Goal: Task Accomplishment & Management: Manage account settings

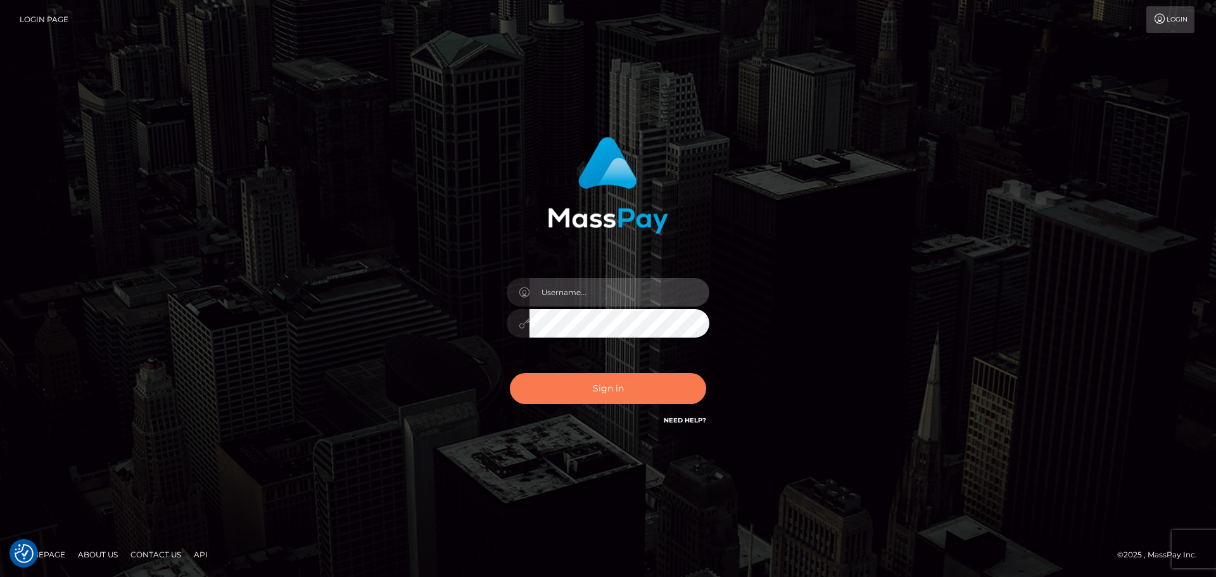
type input "Bedis"
click at [586, 379] on button "Sign in" at bounding box center [608, 388] width 196 height 31
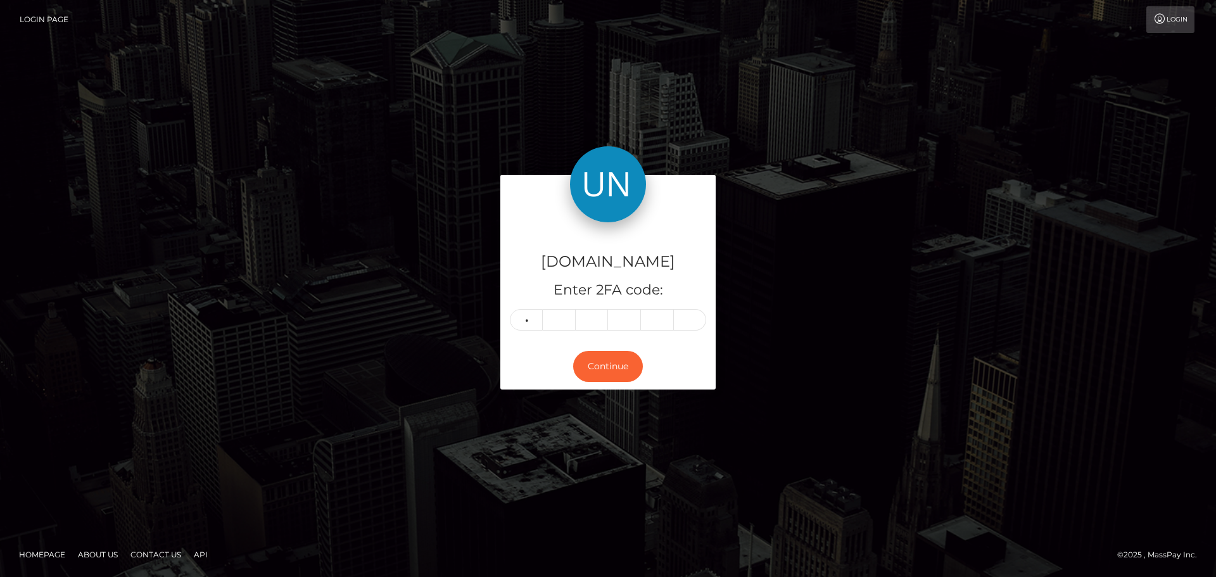
type input "7"
type input "5"
type input "3"
type input "8"
type input "2"
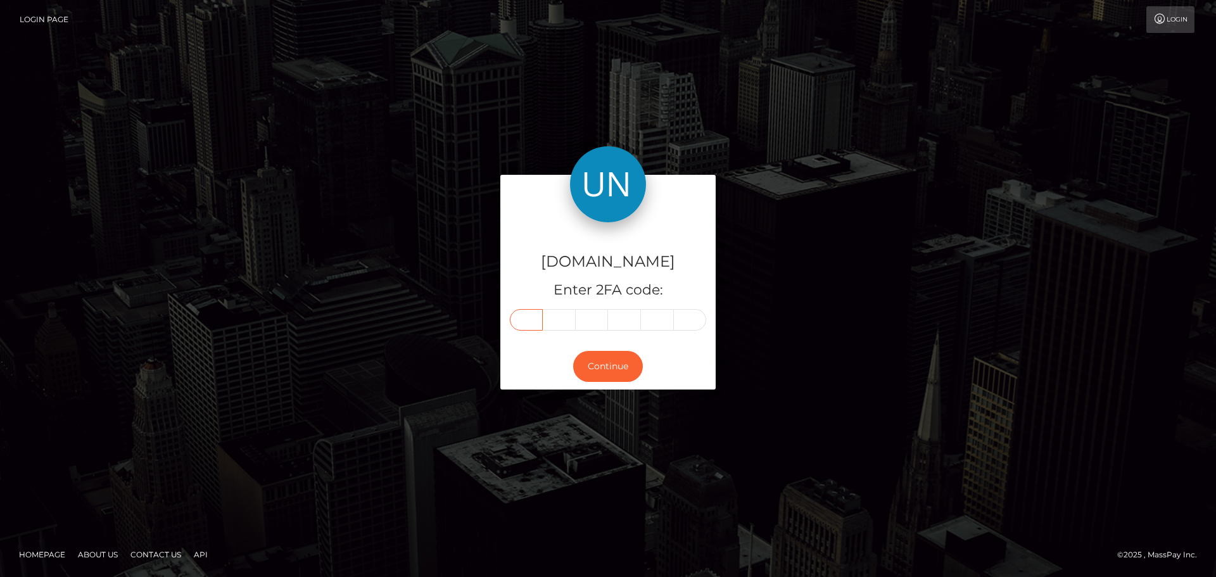
type input "7"
type input "5"
type input "3"
type input "8"
type input "9"
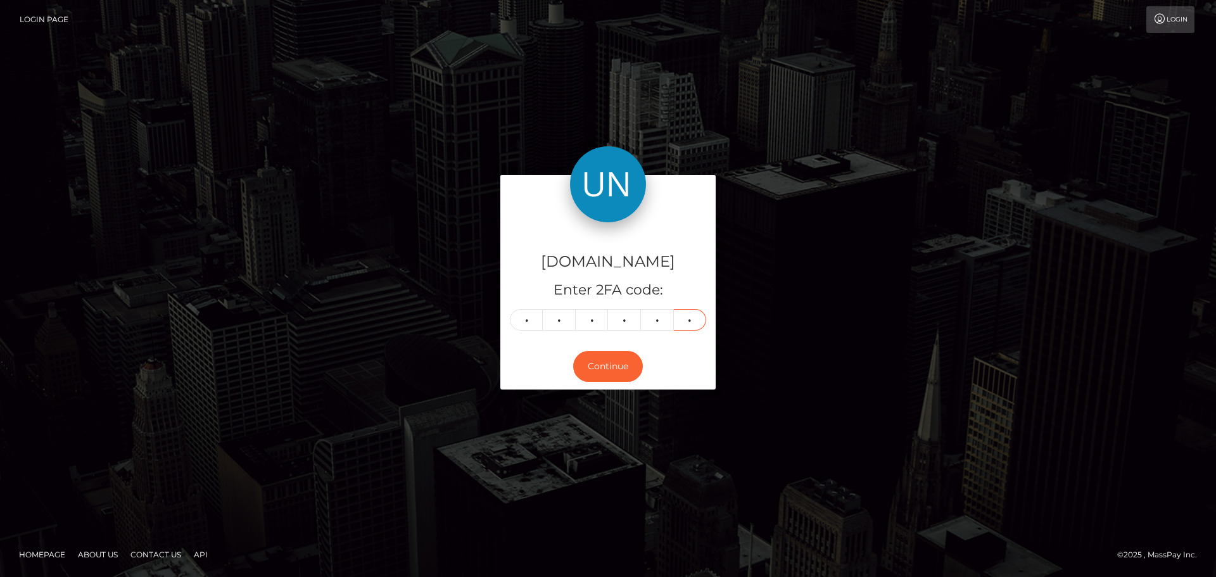
type input "2"
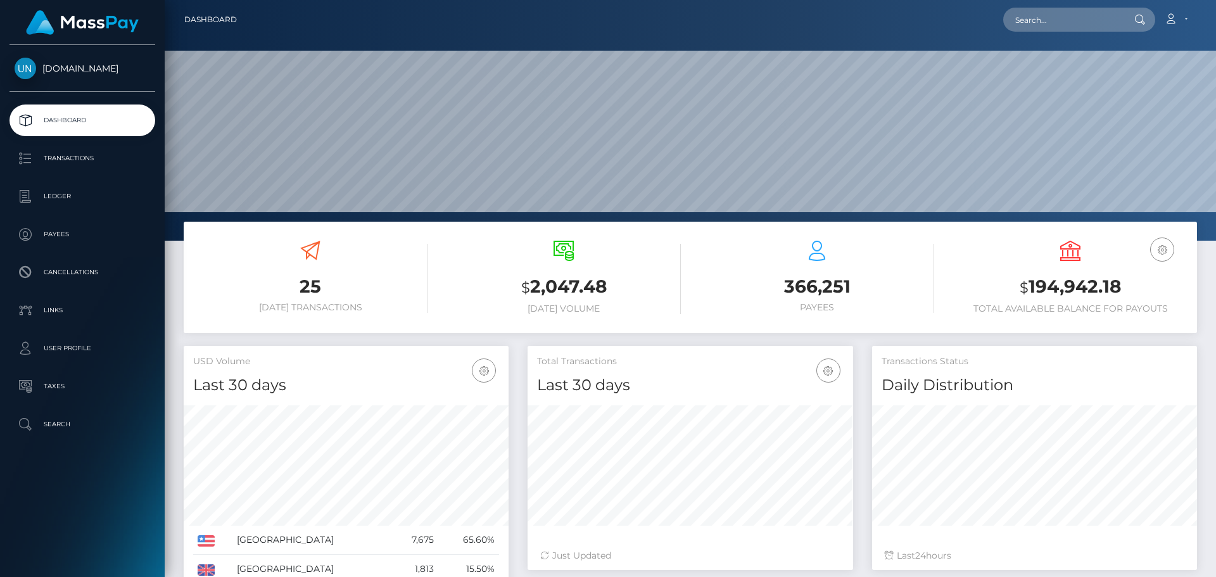
scroll to position [225, 326]
click at [1042, 24] on input "text" at bounding box center [1062, 20] width 119 height 24
paste input "[EMAIL_ADDRESS][DOMAIN_NAME]"
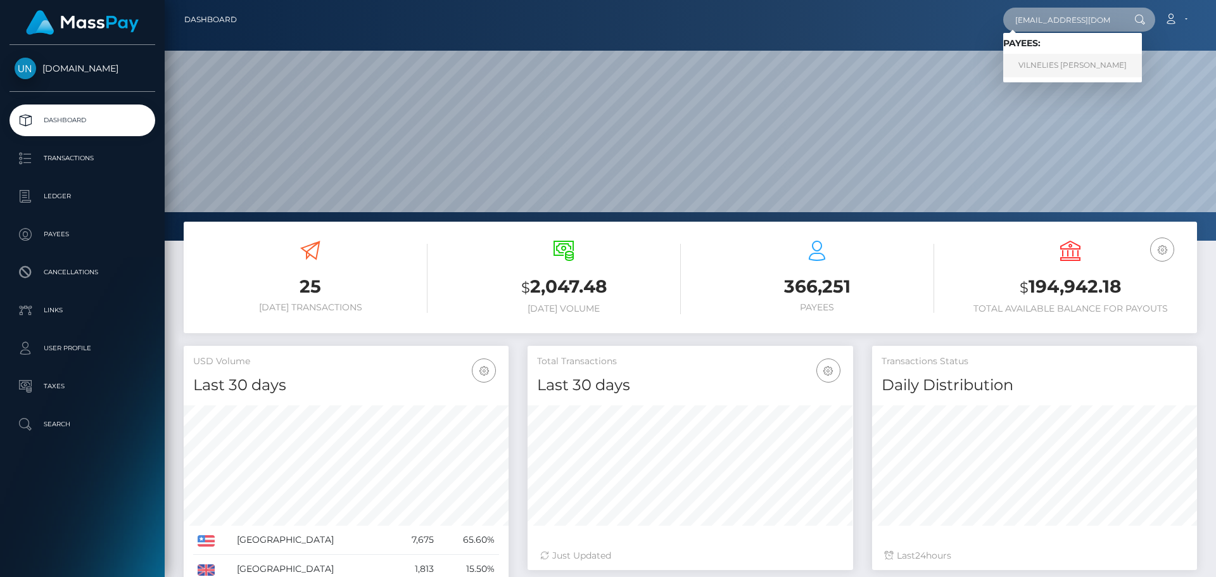
type input "[EMAIL_ADDRESS][DOMAIN_NAME]"
click at [1059, 73] on link "VILNELIES VELEZ RIOS" at bounding box center [1072, 65] width 139 height 23
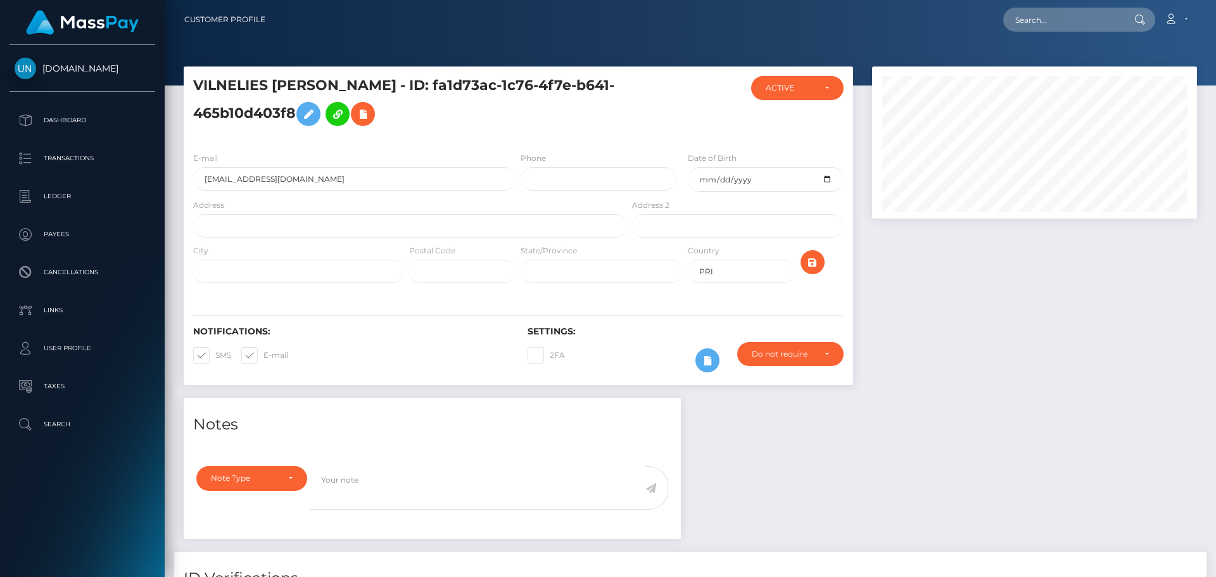
scroll to position [152, 326]
click at [340, 228] on input "text" at bounding box center [410, 225] width 434 height 23
paste input "HC 01 box 45073 Naguabo PR 00718"
drag, startPoint x: 345, startPoint y: 225, endPoint x: 319, endPoint y: 222, distance: 26.2
click at [319, 222] on input "HC 01 box 45073 Naguabo PR 00718" at bounding box center [410, 225] width 434 height 23
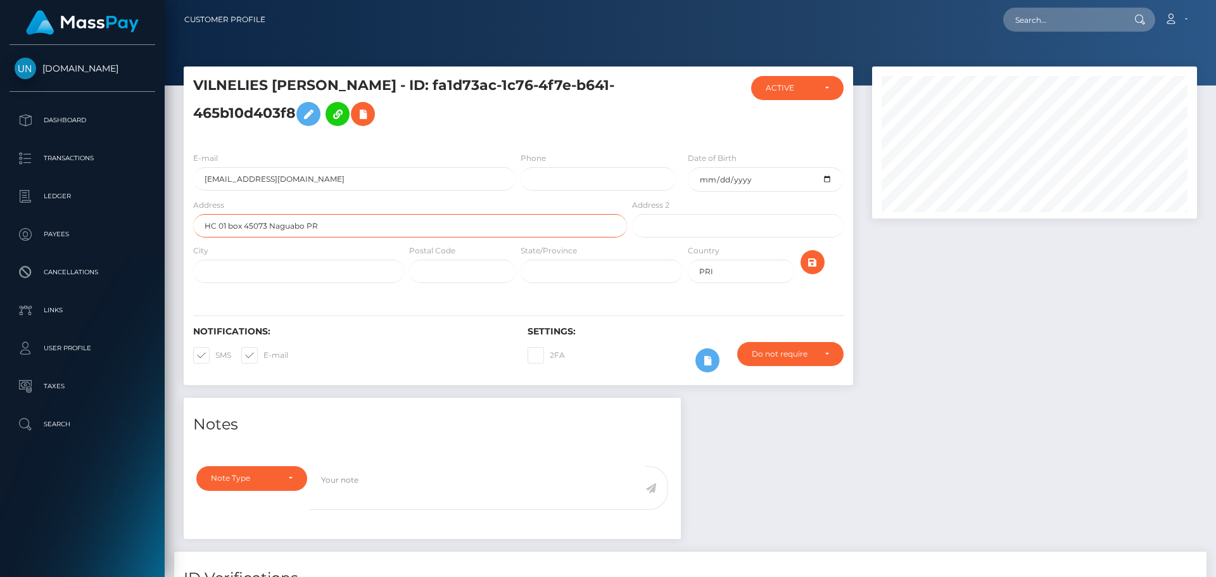
type input "HC 01 box 45073 Naguabo PR"
click at [446, 276] on input "text" at bounding box center [462, 271] width 106 height 23
paste input "00718"
type input "00718"
drag, startPoint x: 321, startPoint y: 226, endPoint x: 271, endPoint y: 229, distance: 50.1
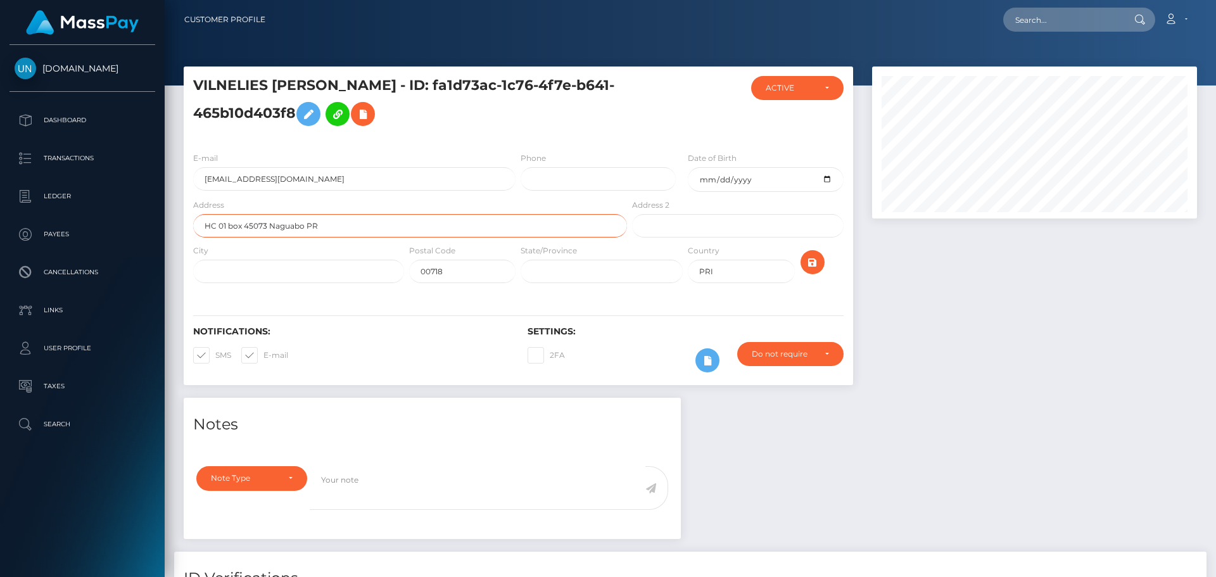
click at [271, 229] on input "HC 01 box 45073 Naguabo PR" at bounding box center [410, 225] width 434 height 23
type input "HC 01 box 45073"
click at [283, 269] on input "text" at bounding box center [298, 271] width 211 height 23
paste input "Naguabo PR"
type input "Naguabo PR"
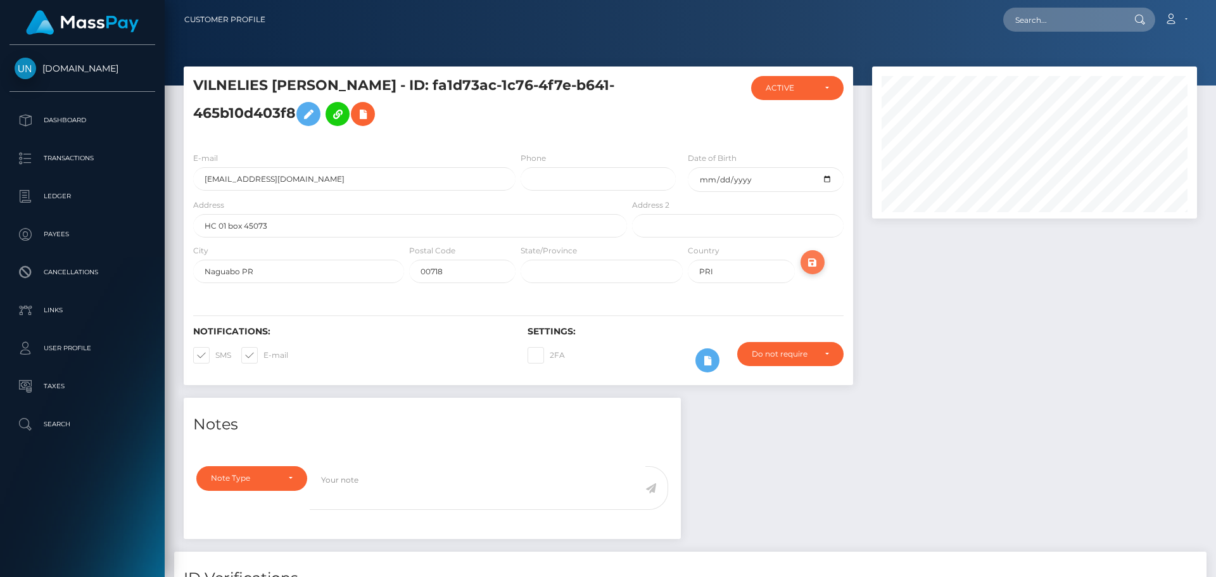
click at [821, 261] on button "submit" at bounding box center [813, 262] width 24 height 24
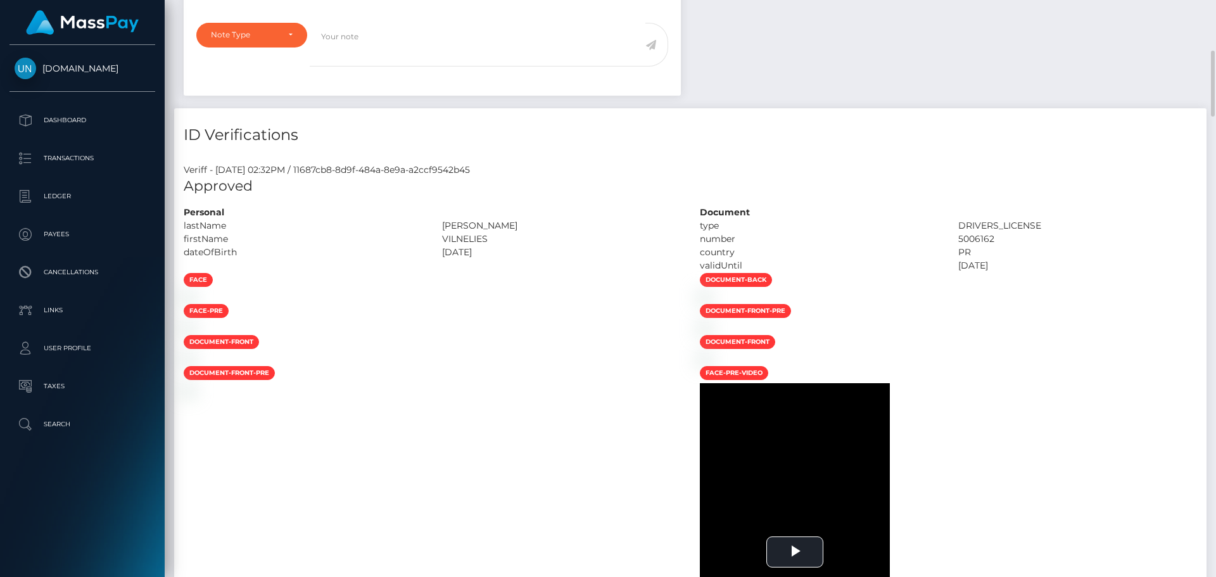
scroll to position [697, 0]
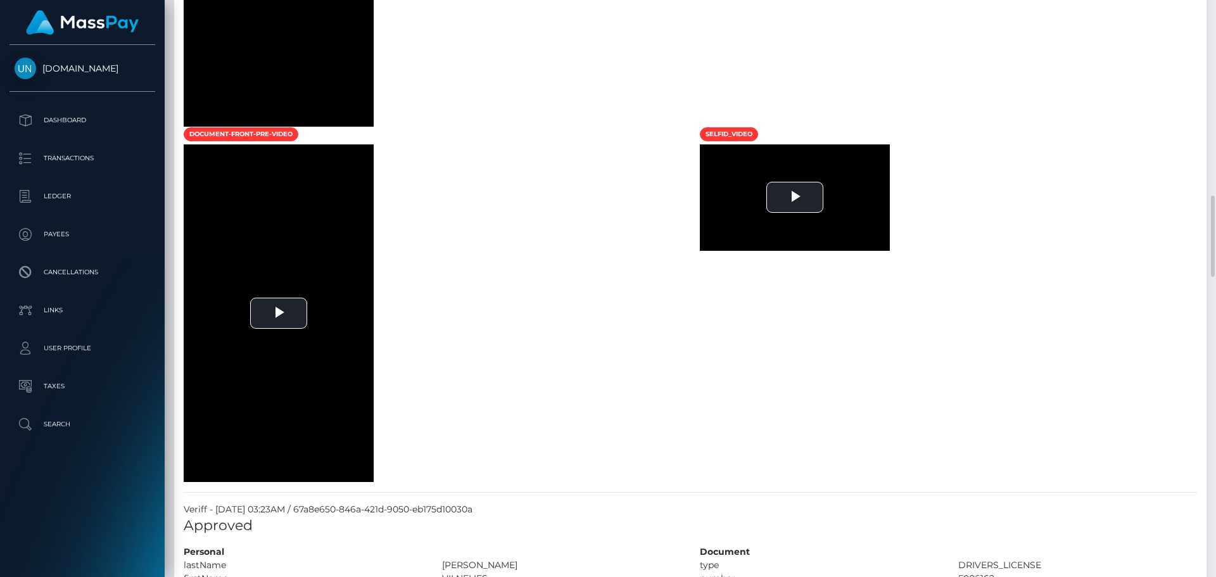
scroll to position [1774, 0]
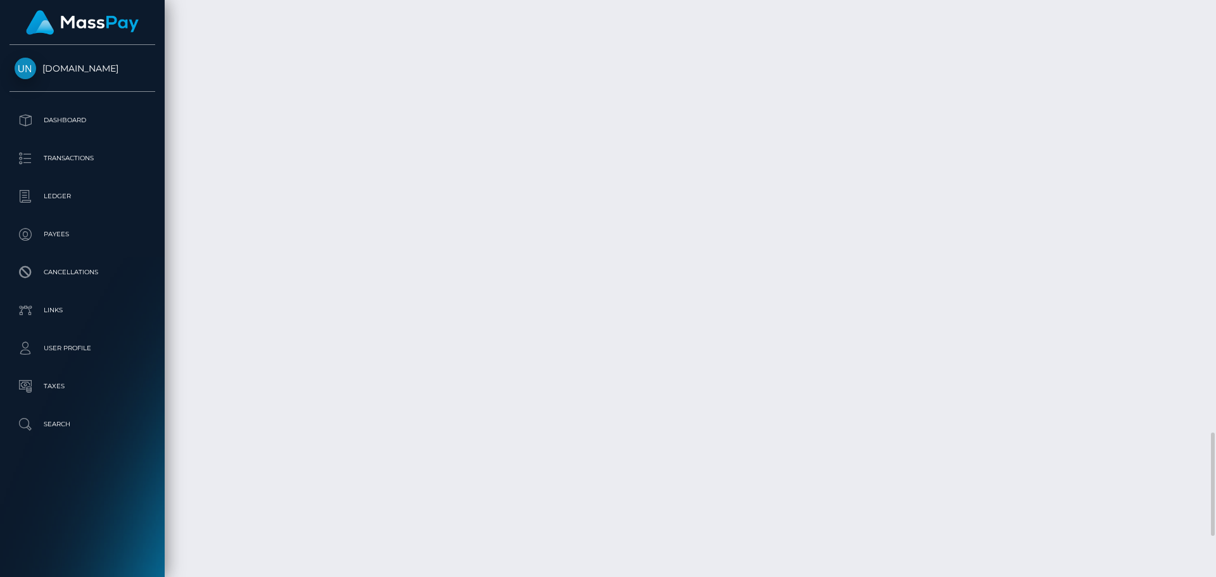
scroll to position [2635, 0]
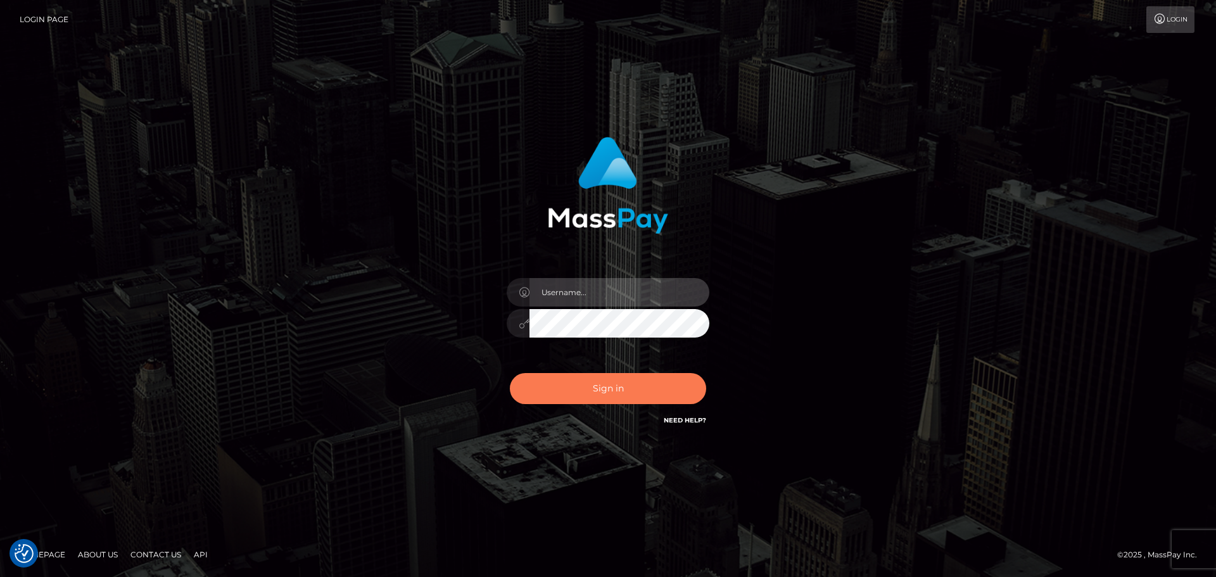
type input "Bedis"
click at [625, 382] on button "Sign in" at bounding box center [608, 388] width 196 height 31
type input "Bedis"
click at [635, 389] on button "Sign in" at bounding box center [608, 388] width 196 height 31
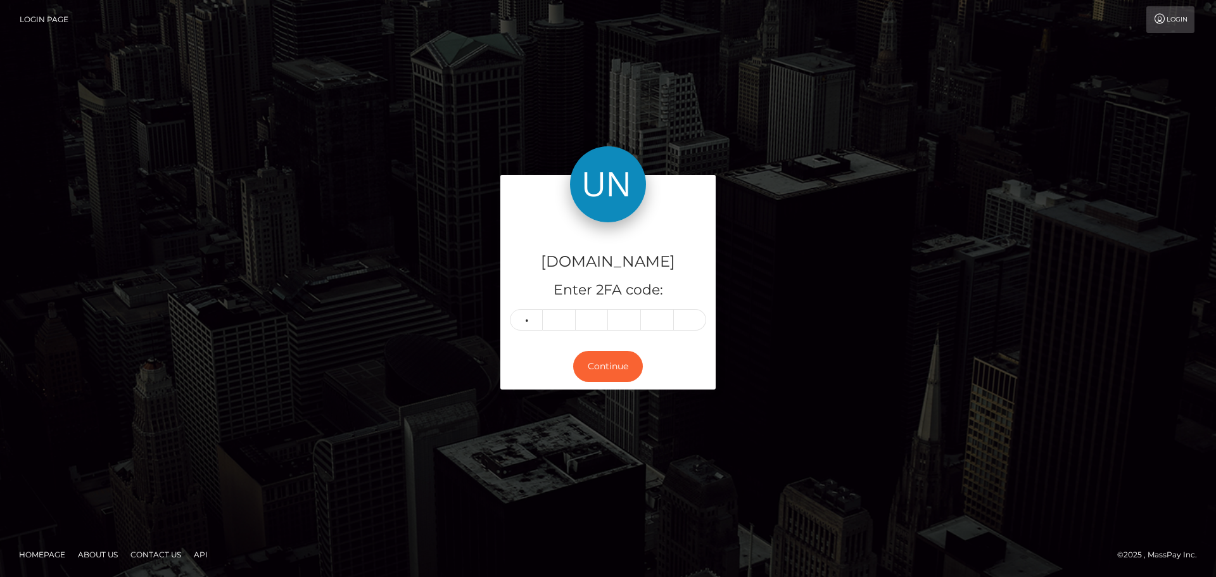
type input "2"
type input "8"
type input "7"
type input "9"
type input "8"
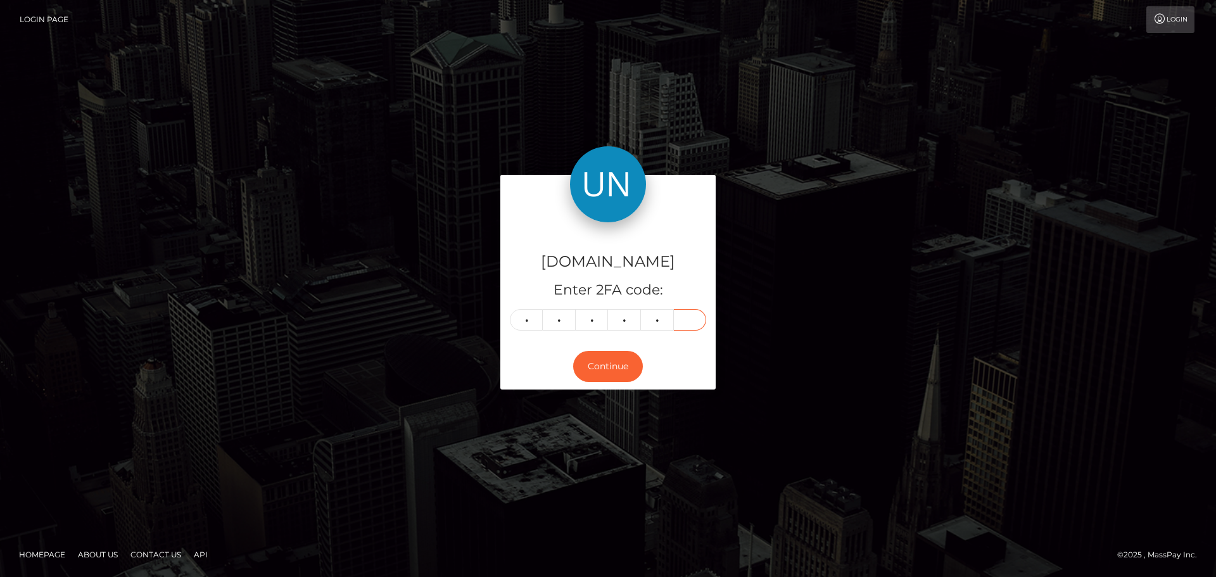
type input "5"
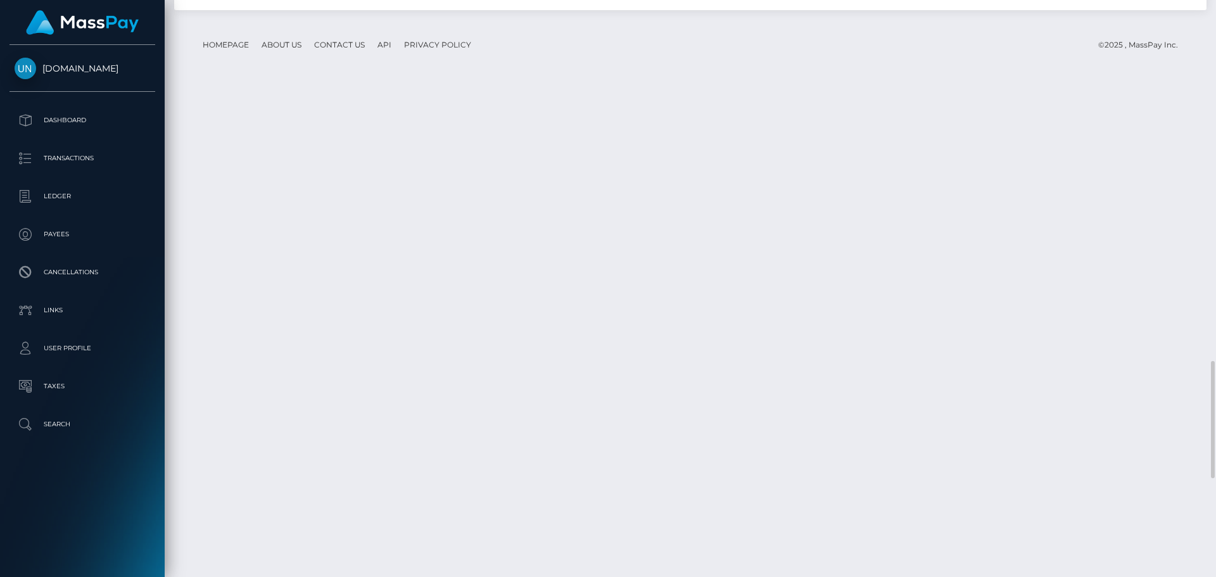
scroll to position [2217, 0]
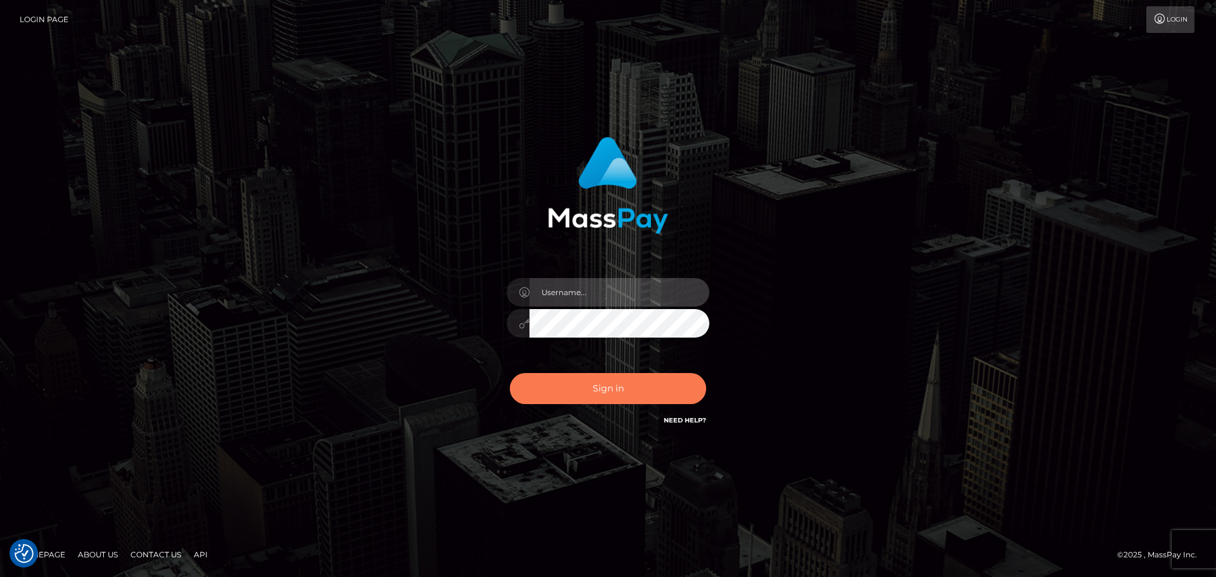
type input "Bedis"
click at [576, 390] on button "Sign in" at bounding box center [608, 388] width 196 height 31
type input "Bedis"
click at [576, 390] on button "Sign in" at bounding box center [608, 388] width 196 height 31
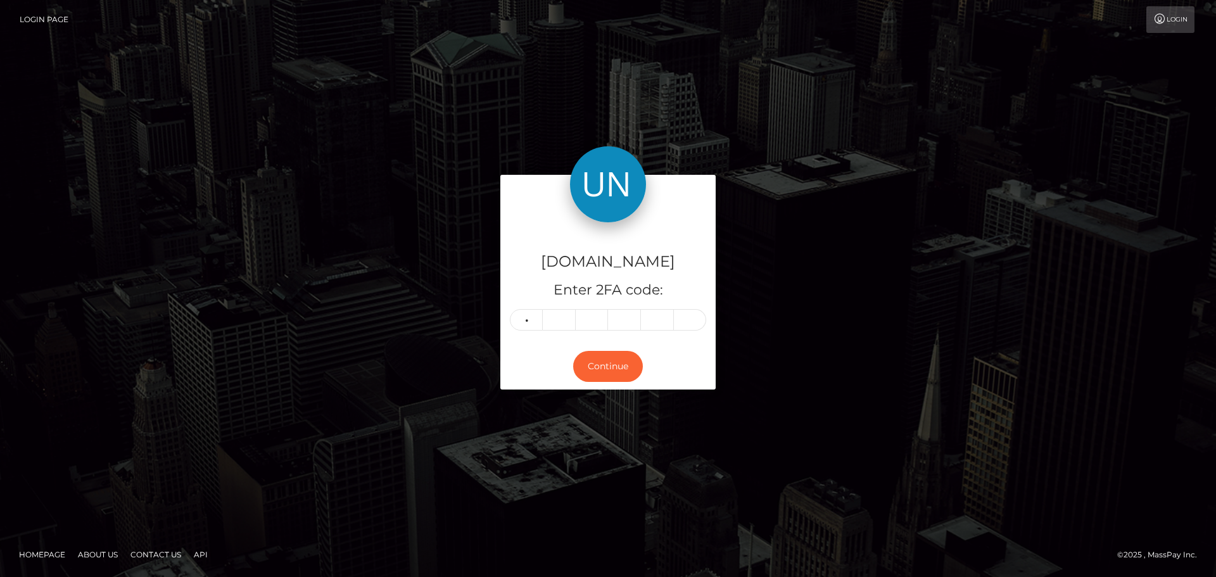
type input "5"
type input "1"
type input "3"
type input "4"
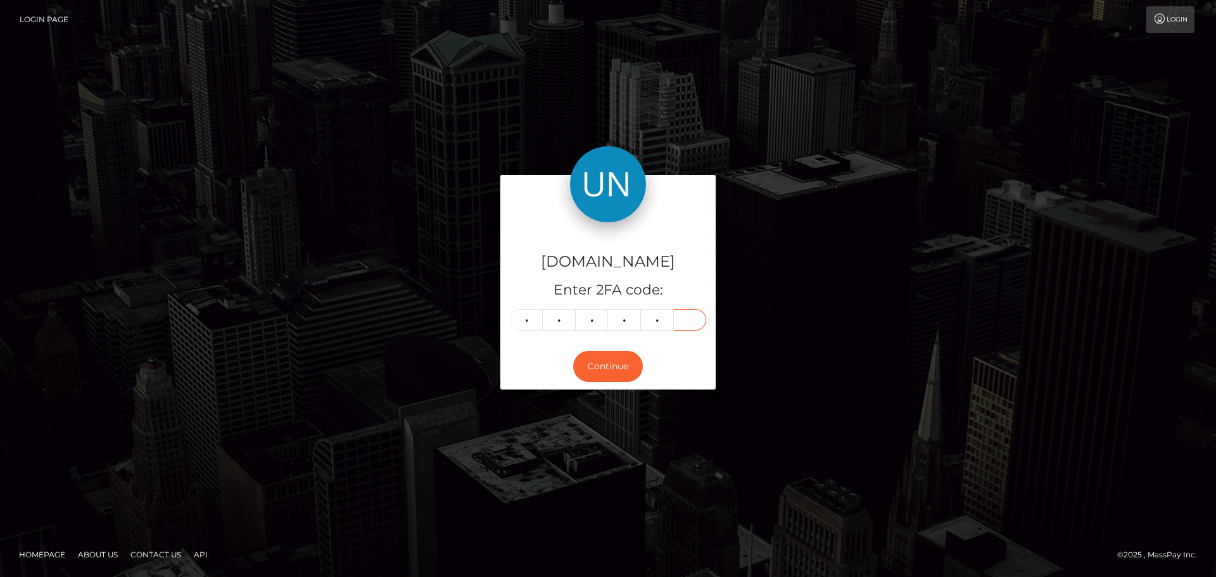
type input "4"
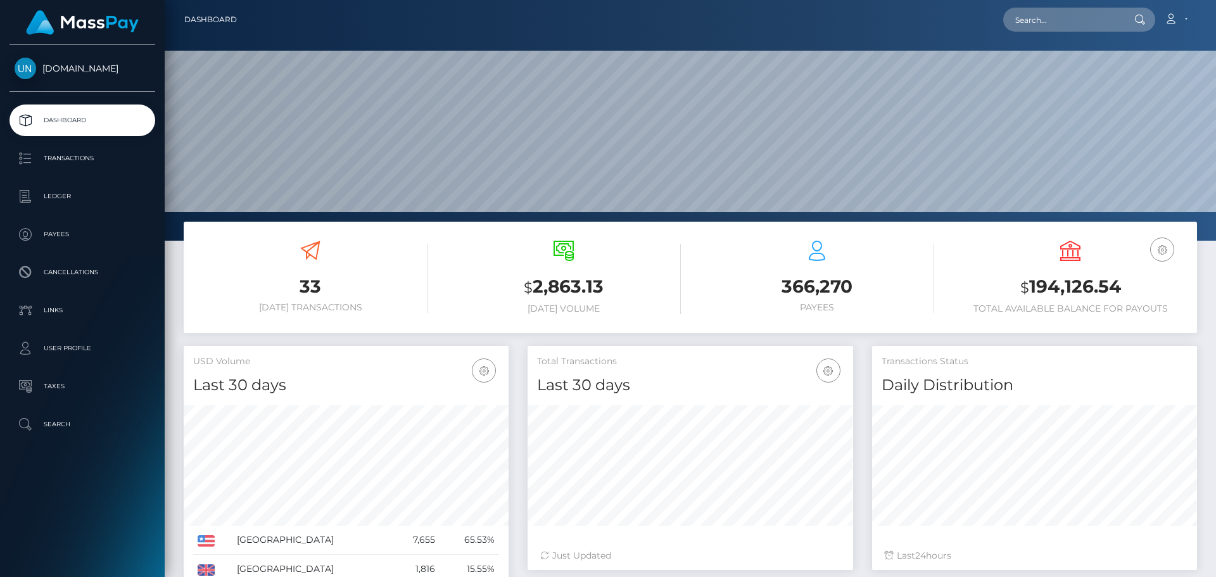
scroll to position [225, 326]
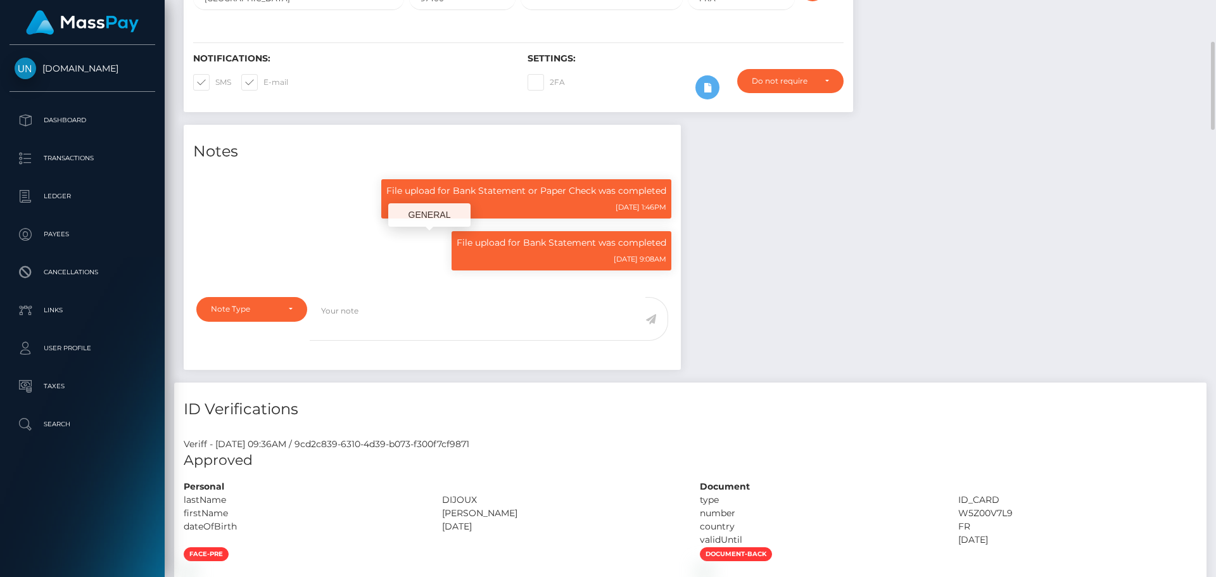
scroll to position [152, 326]
